Goal: Task Accomplishment & Management: Use online tool/utility

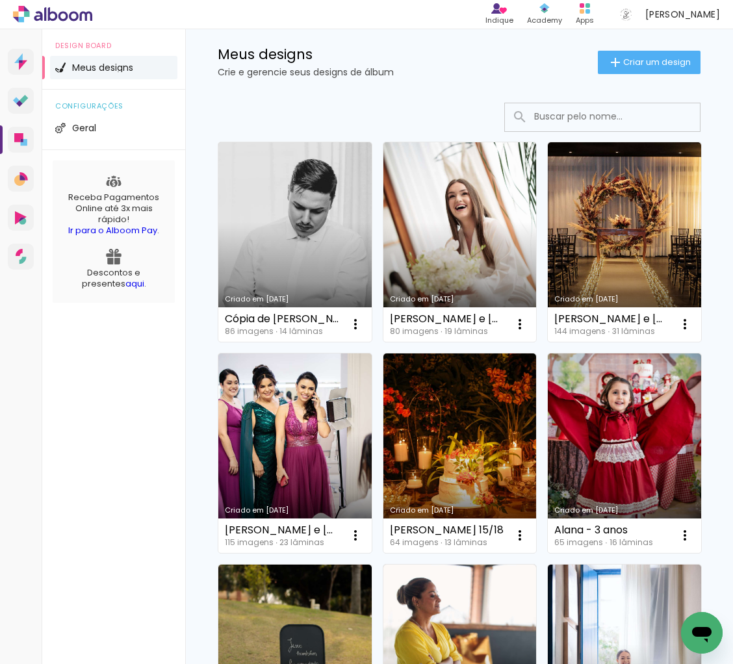
scroll to position [32, 0]
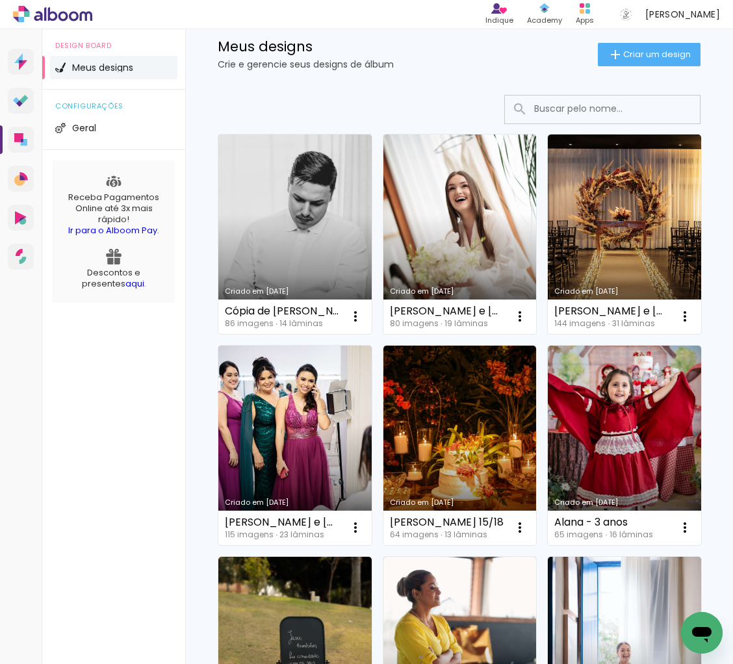
click at [540, 110] on input at bounding box center [619, 108] width 185 height 27
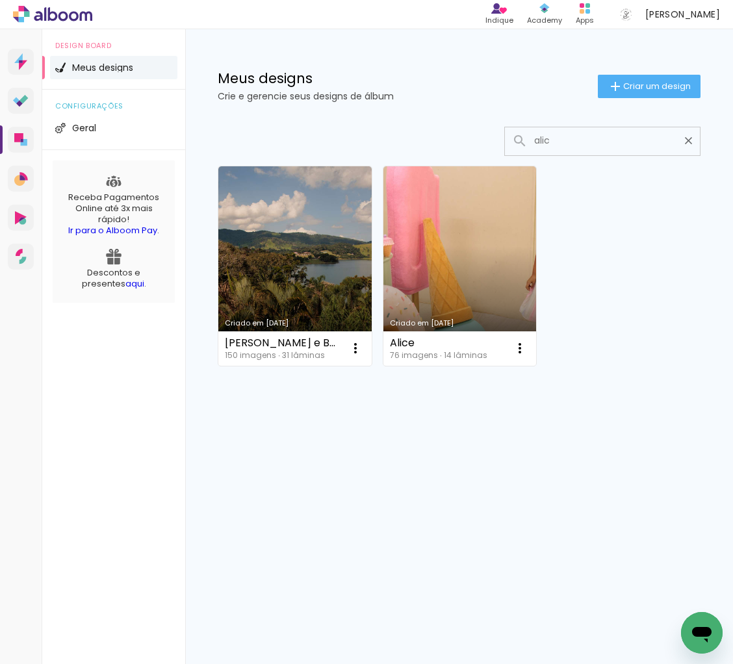
scroll to position [0, 0]
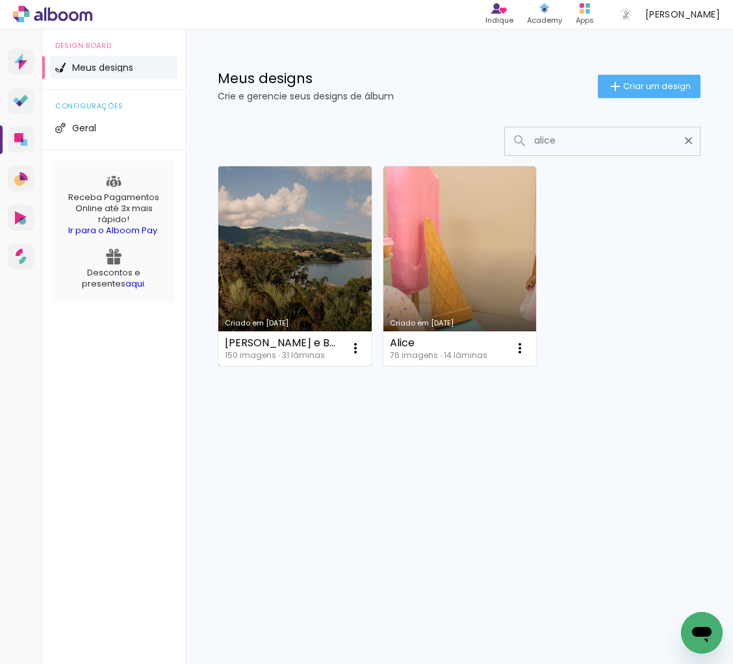
type input "alice"
type paper-input "alice"
click at [270, 312] on link "Criado em [DATE]" at bounding box center [294, 265] width 153 height 199
